Goal: Task Accomplishment & Management: Use online tool/utility

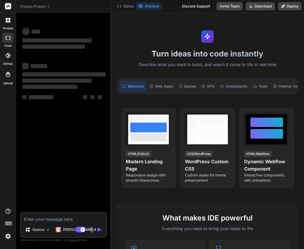
click at [43, 8] on span "Choose Project" at bounding box center [35, 6] width 31 height 5
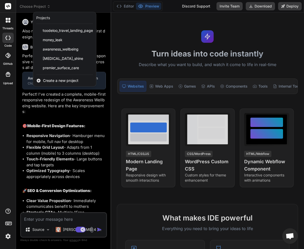
click at [60, 81] on span "Create a new project" at bounding box center [60, 80] width 35 height 5
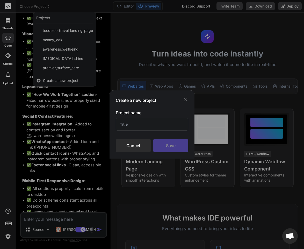
scroll to position [1589, 0]
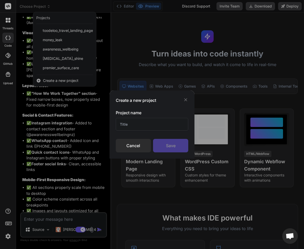
type textarea "x"
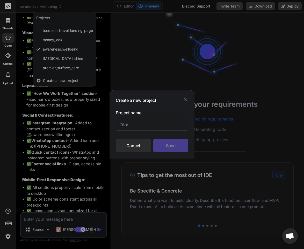
click at [127, 118] on input "text" at bounding box center [152, 124] width 73 height 13
type input "Toodeloo"
type textarea "x"
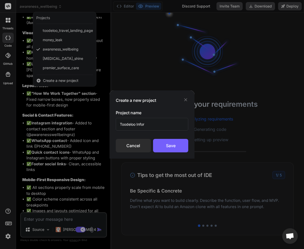
type input "Toodeloo Inform"
type textarea "x"
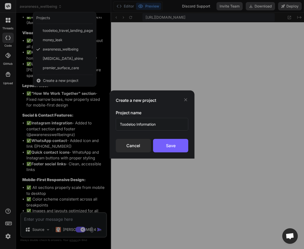
scroll to position [197, 0]
type input "Toodeloo Information Pack"
type textarea "x"
type input "Toodeloo Information Pack"
click at [159, 118] on div "Save" at bounding box center [170, 145] width 35 height 13
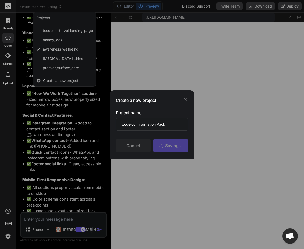
scroll to position [221, 0]
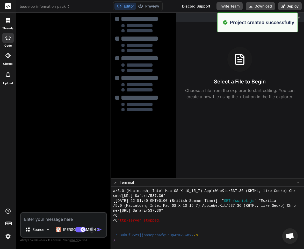
click at [54, 118] on textarea at bounding box center [63, 217] width 85 height 9
type textarea "x"
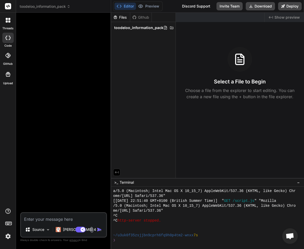
paste textarea "Create a6 image to say Become A Travel Agent - Information Pack and use this lo…"
type textarea "Create a6 image to say Become A Travel Agent - Information Pack and use this lo…"
type textarea "x"
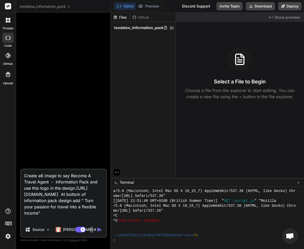
scroll to position [0, 0]
click at [38, 118] on textarea "Create a6 image to say Become A Travel Agent - Information Pack and use this lo…" at bounding box center [63, 195] width 85 height 53
type textarea "Create aa6 image to say Become A Travel Agent - Information Pack and use this l…"
type textarea "x"
type textarea "Create ana6 image to say Become A Travel Agent - Information Pack and use this …"
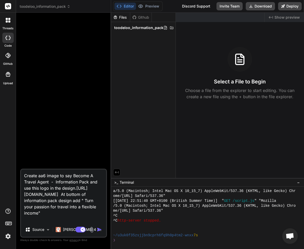
type textarea "x"
type textarea "Create an a6 image to say Become A Travel Agent - Information Pack and use this…"
type textarea "x"
click at [76, 118] on textarea "Create an a6 image to say Become A Travel Agent - Information Pack and use this…" at bounding box center [63, 195] width 85 height 53
type textarea "Create an a6 image to say "Become A Travel Agent - Information Pack and use thi…"
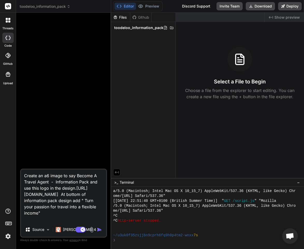
type textarea "x"
click at [88, 118] on textarea "Create an a6 image to say "Become A Travel Agent - Information Pack and use thi…" at bounding box center [63, 195] width 85 height 53
type textarea "Create an a6 image to say "Become A Travel Agent - Information Pack" and use th…"
type textarea "x"
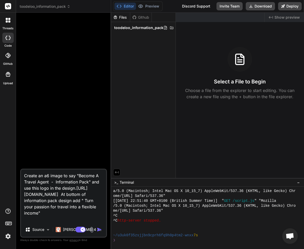
type textarea "Create an a6 image to say "Become A Travel Agent - Information Pack" and use th…"
click at [99, 118] on img "button" at bounding box center [99, 229] width 5 height 5
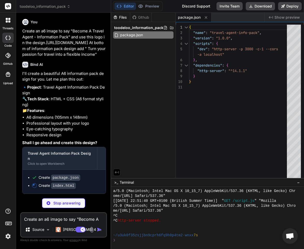
type textarea "x"
type textarea "<div class="footer"> <p class="tagline">Turn your passion for travel<br>into a …"
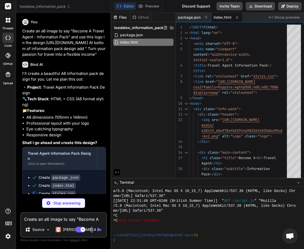
type textarea "x"
type textarea "} }"
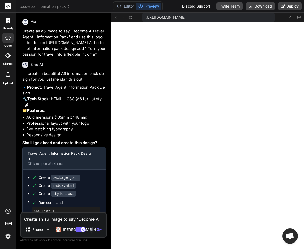
scroll to position [551, 0]
click at [292, 5] on button "Deploy" at bounding box center [290, 6] width 24 height 8
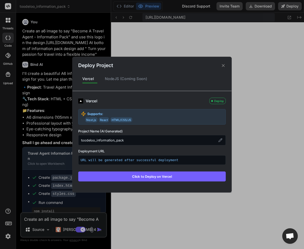
click at [186, 118] on button "Click to Deploy on Vercel" at bounding box center [152, 176] width 148 height 10
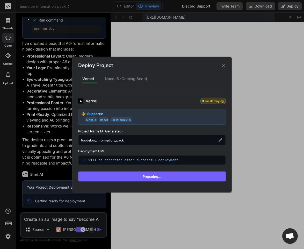
scroll to position [224, 0]
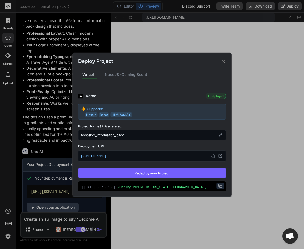
type textarea "x"
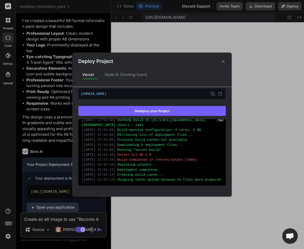
scroll to position [12, 0]
click at [220, 92] on icon at bounding box center [221, 93] width 2 height 2
click at [49, 118] on div "Deploy Project Vercel NodeJS (Coming Soon) Vercel Deployed Supports: Next.js Re…" at bounding box center [152, 124] width 304 height 249
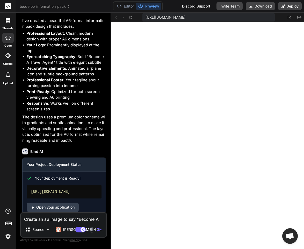
click at [48, 118] on textarea "Create an a6 image to say "Become A Travel Agent - Information Pack" and use th…" at bounding box center [63, 217] width 85 height 9
type textarea "l"
type textarea "x"
type textarea "lo"
type textarea "x"
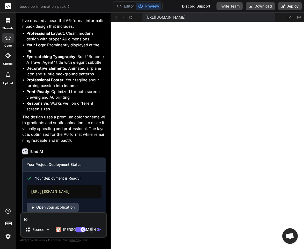
type textarea "log"
type textarea "x"
type textarea "logo"
type textarea "x"
type textarea "logo"
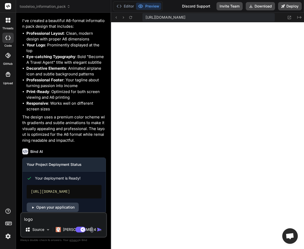
type textarea "x"
type textarea "logo n"
type textarea "x"
type textarea "logo ne"
type textarea "x"
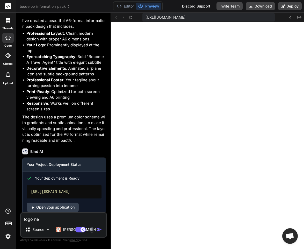
type textarea "logo nee"
type textarea "x"
type textarea "logo need"
type textarea "x"
type textarea "logo needs"
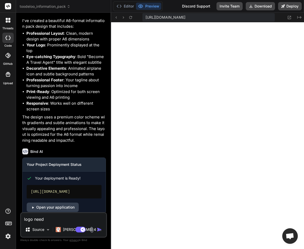
type textarea "x"
type textarea "logo needs"
type textarea "x"
type textarea "logo needs t"
type textarea "x"
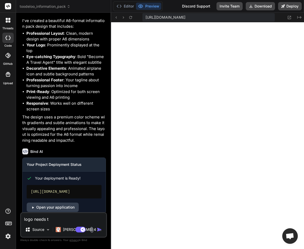
type textarea "logo needs t"
type textarea "x"
type textarea "logo needs t"
type textarea "x"
type textarea "logo needs to"
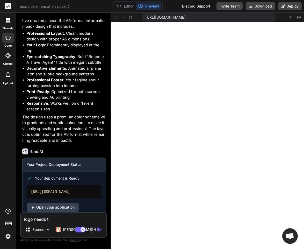
type textarea "x"
type textarea "logo needs to"
type textarea "x"
type textarea "logo needs to b"
type textarea "x"
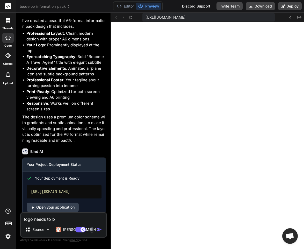
type textarea "logo needs to be"
type textarea "x"
type textarea "logo needs to be"
type textarea "x"
type textarea "logo needs to be b"
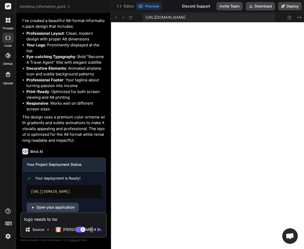
type textarea "x"
type textarea "logo needs to be bi"
type textarea "x"
type textarea "logo needs to be big"
type textarea "x"
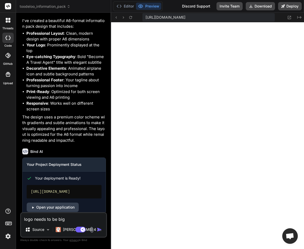
type textarea "logo needs to be bigg"
type textarea "x"
type textarea "logo needs to be bigge"
type textarea "x"
type textarea "logo needs to be bigger"
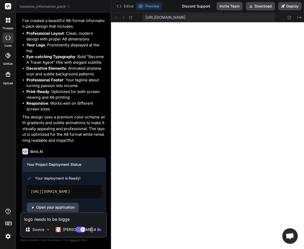
type textarea "x"
type textarea "logo needs to be bigger"
type textarea "x"
type textarea "logo needs to be bigger a"
type textarea "x"
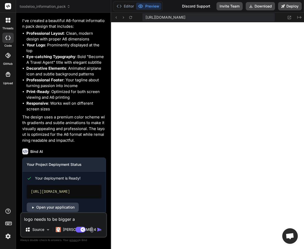
type textarea "logo needs to be bigger an"
type textarea "x"
type textarea "logo needs to be bigger and"
type textarea "x"
type textarea "logo needs to be bigger and"
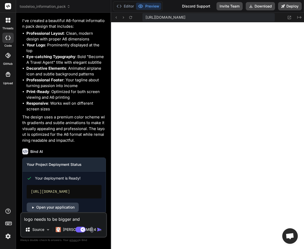
type textarea "x"
type textarea "logo needs to be bigger and t"
type textarea "x"
type textarea "logo needs to be bigger and ta"
type textarea "x"
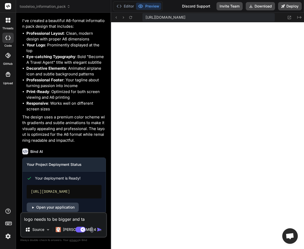
type textarea "logo needs to be bigger and tak"
type textarea "x"
type textarea "logo needs to be bigger and take"
type textarea "x"
type textarea "logo needs to be bigger and take"
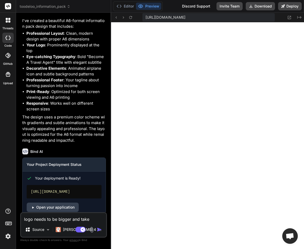
type textarea "x"
type textarea "logo needs to be bigger and take i"
type textarea "x"
type textarea "logo needs to be bigger and take"
type textarea "x"
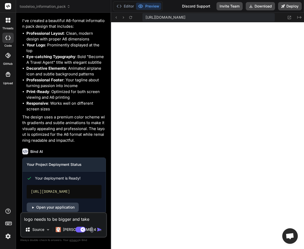
type textarea "logo needs to be bigger and take u"
type textarea "x"
type textarea "logo needs to be bigger and take up"
type textarea "x"
type textarea "logo needs to be bigger and take up"
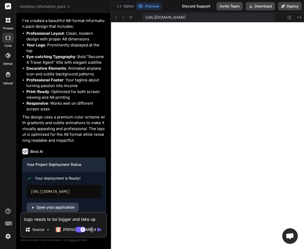
type textarea "x"
type textarea "logo needs to be bigger and take up a"
type textarea "x"
type textarea "logo needs to be bigger and take up at"
type textarea "x"
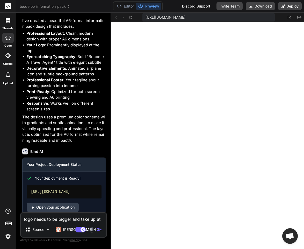
type textarea "logo needs to be bigger and take up at"
type textarea "x"
type textarea "logo needs to be bigger and take up at l"
type textarea "x"
type textarea "logo needs to be bigger and take up at le"
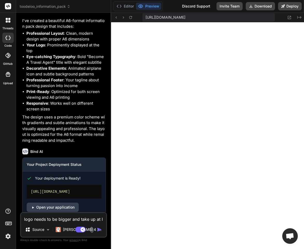
type textarea "x"
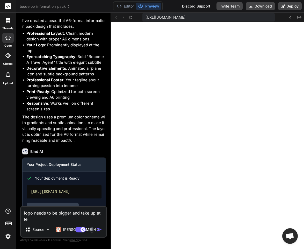
type textarea "logo needs to be bigger and take up at lea"
type textarea "x"
type textarea "logo needs to be bigger and take up at leas"
type textarea "x"
type textarea "logo needs to be bigger and take up at least"
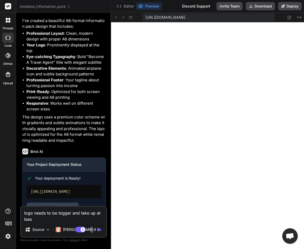
type textarea "x"
type textarea "logo needs to be bigger and take up at least"
type textarea "x"
type textarea "logo needs to be bigger and take up at least 1"
type textarea "x"
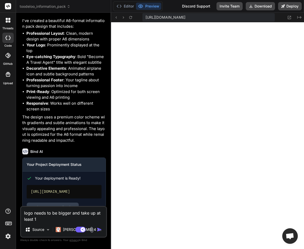
type textarea "logo needs to be bigger and take up at least 1/"
type textarea "x"
type textarea "logo needs to be bigger and take up at least 1/8"
type textarea "x"
type textarea "logo needs to be bigger and take up at least 1/8"
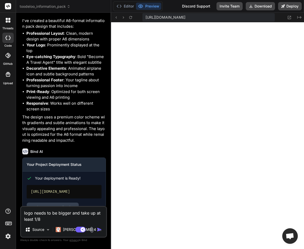
type textarea "x"
type textarea "logo needs to be bigger and take up at least 1/8 o"
type textarea "x"
type textarea "logo needs to be bigger and take up at least 1/8 of"
type textarea "x"
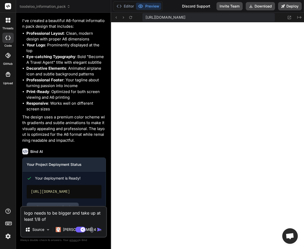
type textarea "logo needs to be bigger and take up at least 1/8 of"
type textarea "x"
type textarea "logo needs to be bigger and take up at least 1/8 of t"
type textarea "x"
type textarea "logo needs to be bigger and take up at least 1/8 of th"
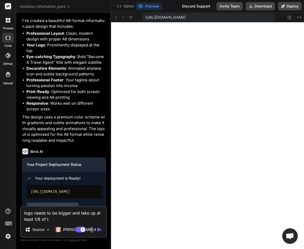
type textarea "x"
type textarea "logo needs to be bigger and take up at least 1/8 of the"
type textarea "x"
type textarea "logo needs to be bigger and take up at least 1/8 of the"
type textarea "x"
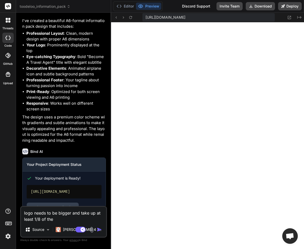
type textarea "logo needs to be bigger and take up at least 1/8 of the i"
type textarea "x"
type textarea "logo needs to be bigger and take up at least 1/8 of the im"
type textarea "x"
type textarea "logo needs to be bigger and take up at least 1/8 of the ima"
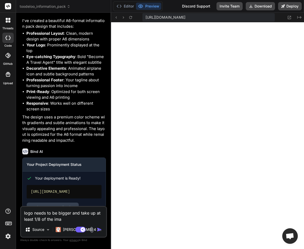
type textarea "x"
type textarea "logo needs to be bigger and take up at least 1/8 of the imag"
type textarea "x"
type textarea "logo needs to be bigger and take up at least 1/8 of the image"
type textarea "x"
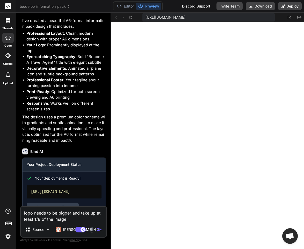
click at [40, 118] on textarea "logo needs to be bigger and take up at least 1/8 of the image" at bounding box center [63, 215] width 85 height 16
type textarea "logo needs to be bigger and take up at least 1/5 of the image"
type textarea "x"
type textarea "logo needs to be bigger and take up at least 1/5 of the image"
click at [100, 118] on img "button" at bounding box center [99, 229] width 5 height 5
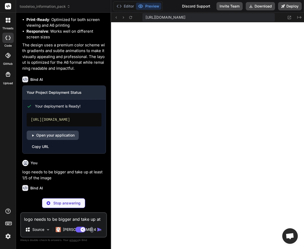
scroll to position [329, 0]
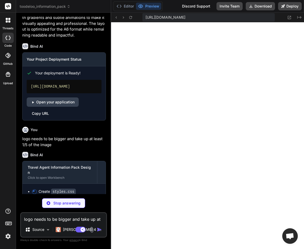
type textarea "x"
type textarea ".subtitle { font-size: 13px; } .logo { height: 60px; } }"
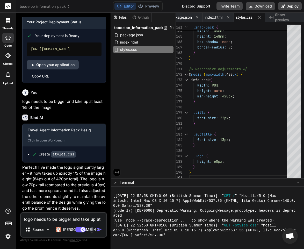
scroll to position [394, 0]
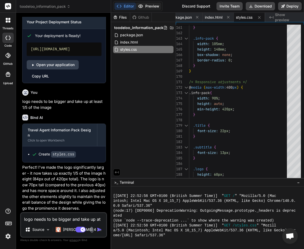
click at [156, 9] on button "Preview" at bounding box center [148, 6] width 25 height 7
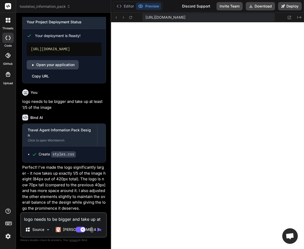
scroll to position [395, 0]
click at [283, 10] on button "Deploy" at bounding box center [290, 6] width 24 height 8
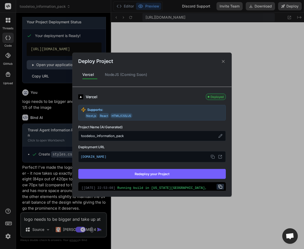
click at [173, 118] on button "Redeploy your Project" at bounding box center [152, 174] width 148 height 10
type textarea "x"
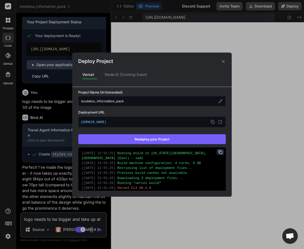
scroll to position [79, 0]
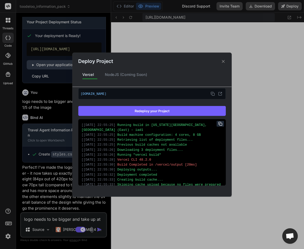
click at [69, 118] on div "Deploy Project Vercel NodeJS (Coming Soon) Vercel Deployed Supports: Next.js Re…" at bounding box center [152, 124] width 304 height 249
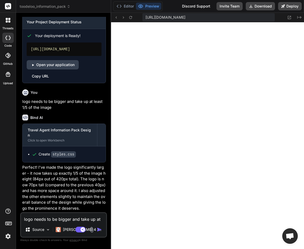
click at [69, 118] on textarea "logo needs to be bigger and take up at least 1/5 of the image" at bounding box center [63, 217] width 85 height 9
type textarea "d"
type textarea "x"
type textarea "do"
type textarea "x"
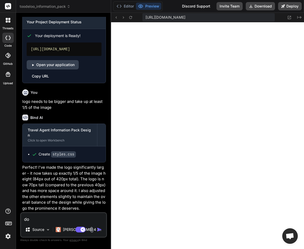
type textarea "dou"
type textarea "x"
type textarea "[PERSON_NAME]"
type textarea "x"
type textarea "doubl"
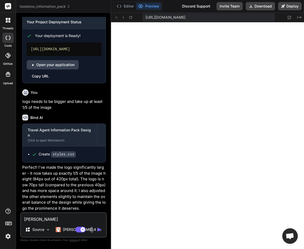
type textarea "x"
type textarea "doubl"
type textarea "x"
type textarea "doubl"
type textarea "x"
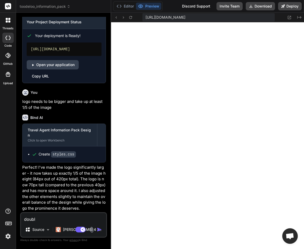
type textarea "double"
type textarea "x"
type textarea "double"
type textarea "x"
type textarea "double t"
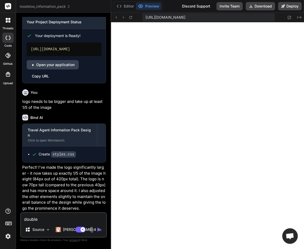
type textarea "x"
type textarea "double tj"
type textarea "x"
type textarea "double t"
type textarea "x"
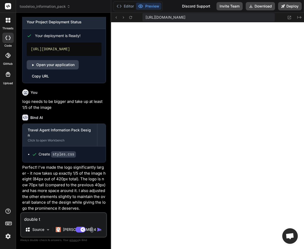
type textarea "double th"
type textarea "x"
type textarea "double tha"
type textarea "x"
type textarea "double that"
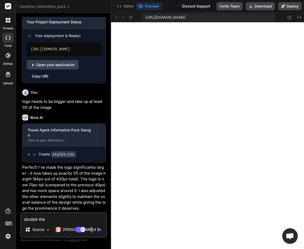
type textarea "x"
type textarea "double that"
type textarea "x"
type textarea "double that c"
type textarea "x"
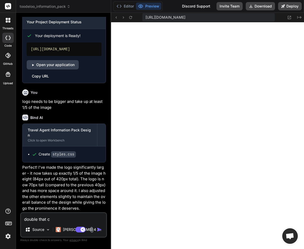
type textarea "double that cu"
type textarea "x"
type textarea "double that cur"
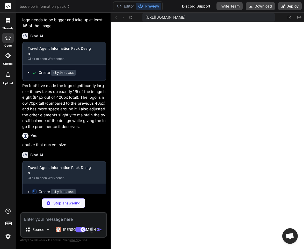
scroll to position [482, 0]
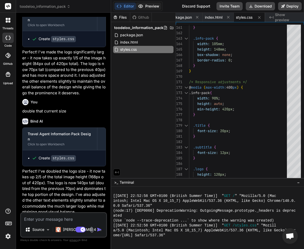
click at [151, 7] on button "Preview" at bounding box center [148, 6] width 25 height 7
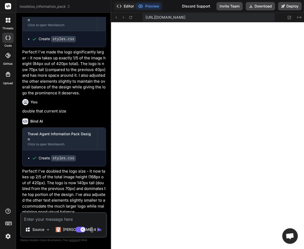
click at [130, 6] on button "Editor" at bounding box center [124, 6] width 21 height 7
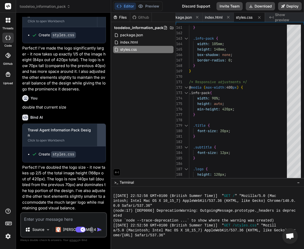
scroll to position [512, 0]
click at [157, 8] on button "Preview" at bounding box center [148, 6] width 25 height 7
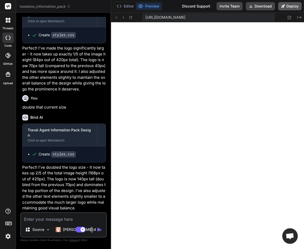
click at [290, 6] on button "Deploy" at bounding box center [290, 6] width 24 height 8
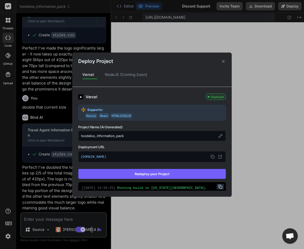
click at [156, 118] on button "Redeploy your Project" at bounding box center [152, 174] width 148 height 10
